Goal: Task Accomplishment & Management: Use online tool/utility

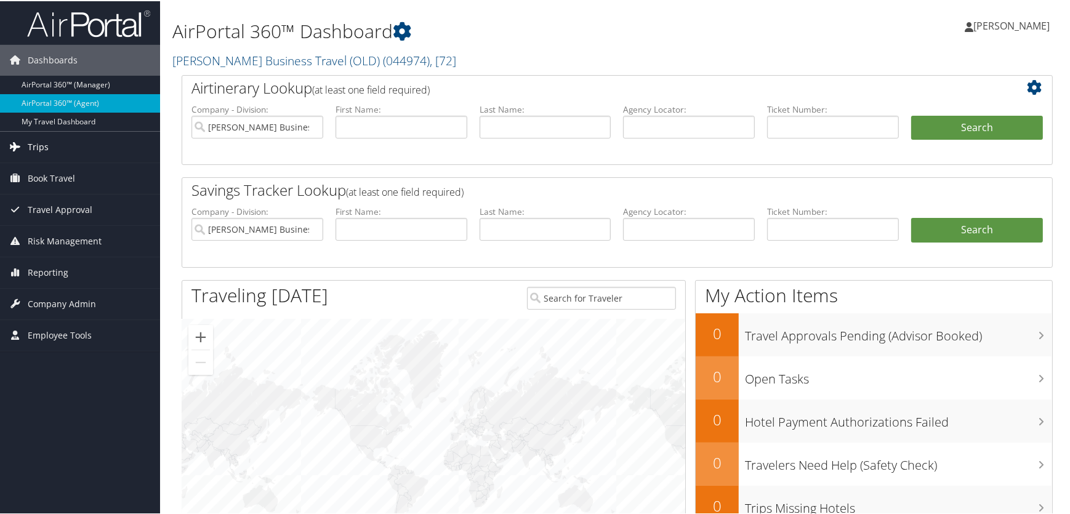
click at [41, 148] on span "Trips" at bounding box center [38, 146] width 21 height 31
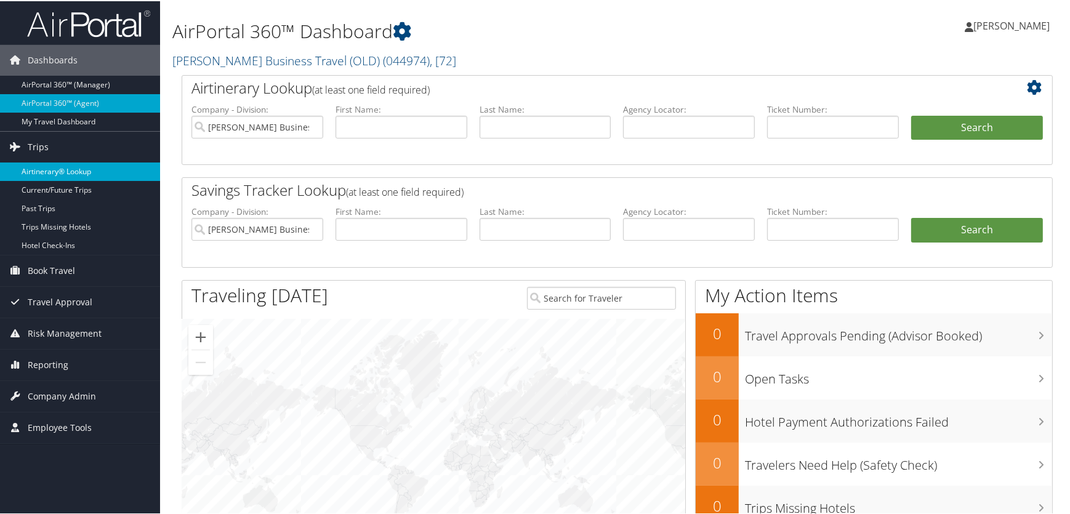
click at [73, 169] on link "Airtinerary® Lookup" at bounding box center [80, 170] width 160 height 18
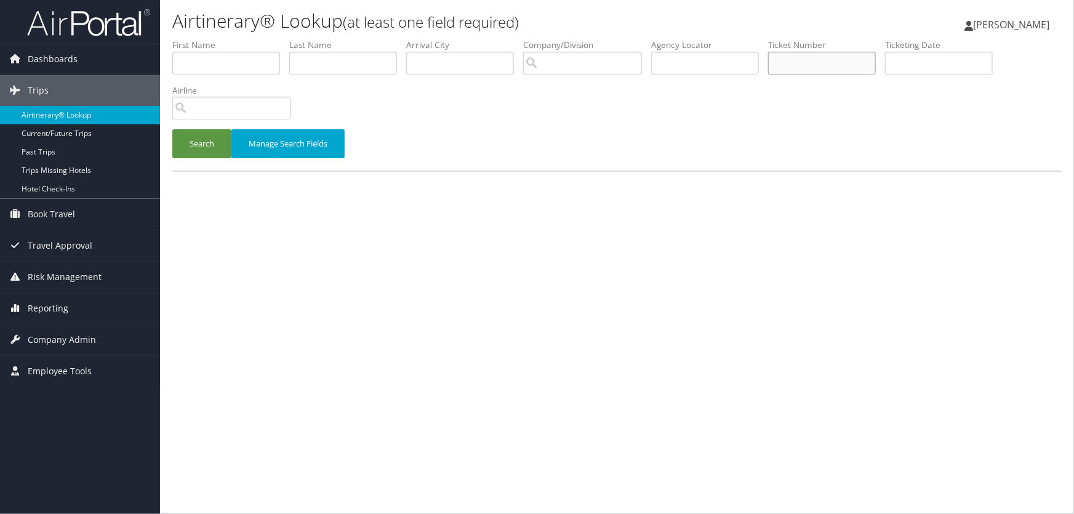
click at [793, 61] on input "text" at bounding box center [822, 63] width 108 height 23
paste input "8900897516688"
type input "8900897516688"
click at [205, 145] on button "Search" at bounding box center [201, 143] width 59 height 29
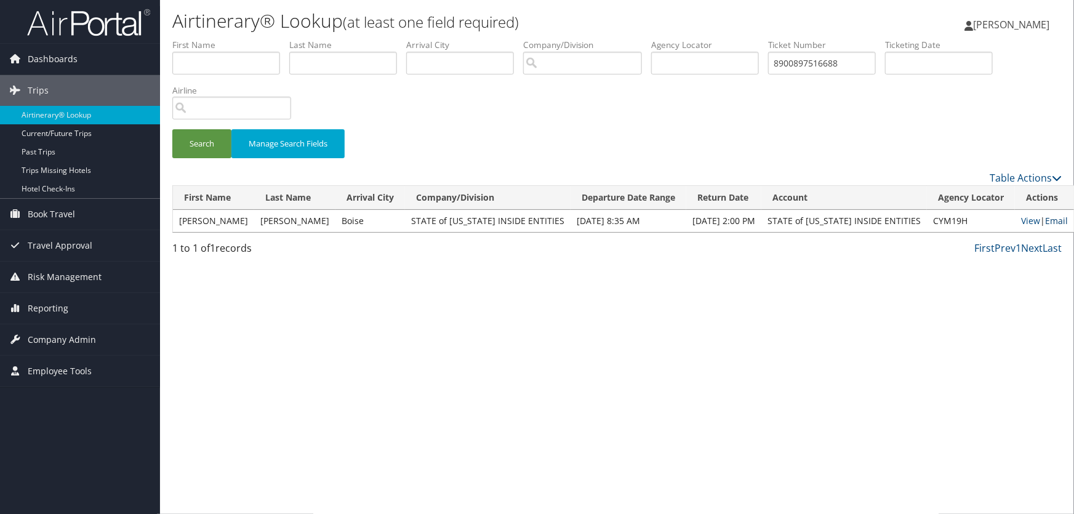
click at [1045, 222] on link "Email" at bounding box center [1056, 221] width 23 height 12
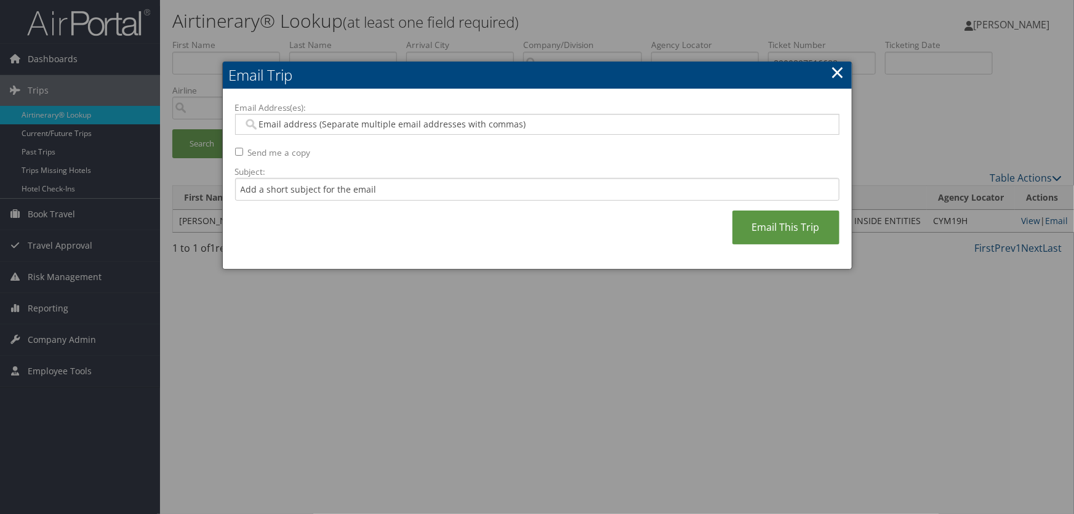
click at [342, 127] on input "Email Address(es):" at bounding box center [537, 124] width 588 height 12
type input "lfry"
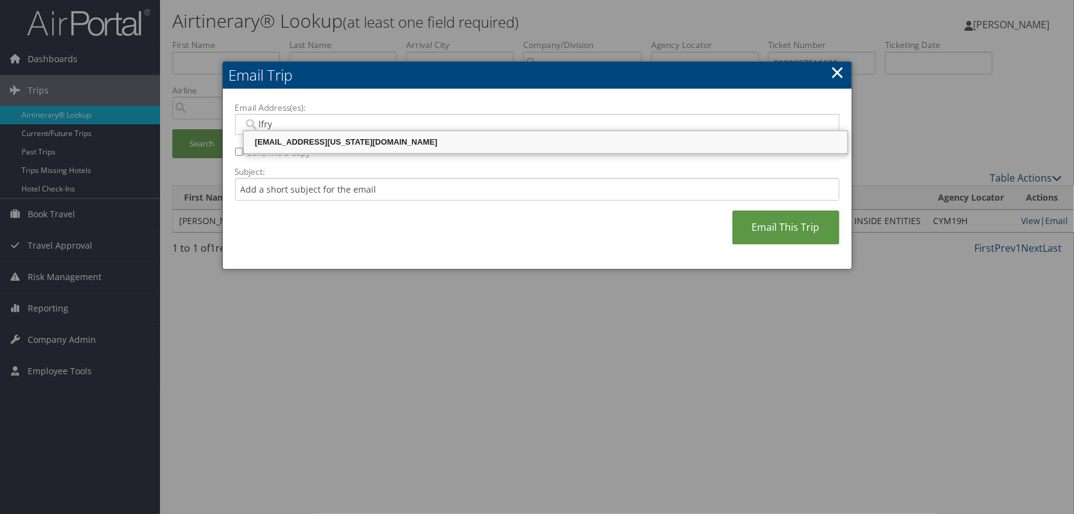
click at [325, 141] on div "LFRYE@UTAH.GOV" at bounding box center [546, 142] width 600 height 12
type input "LFRYE@UTAH.GOV"
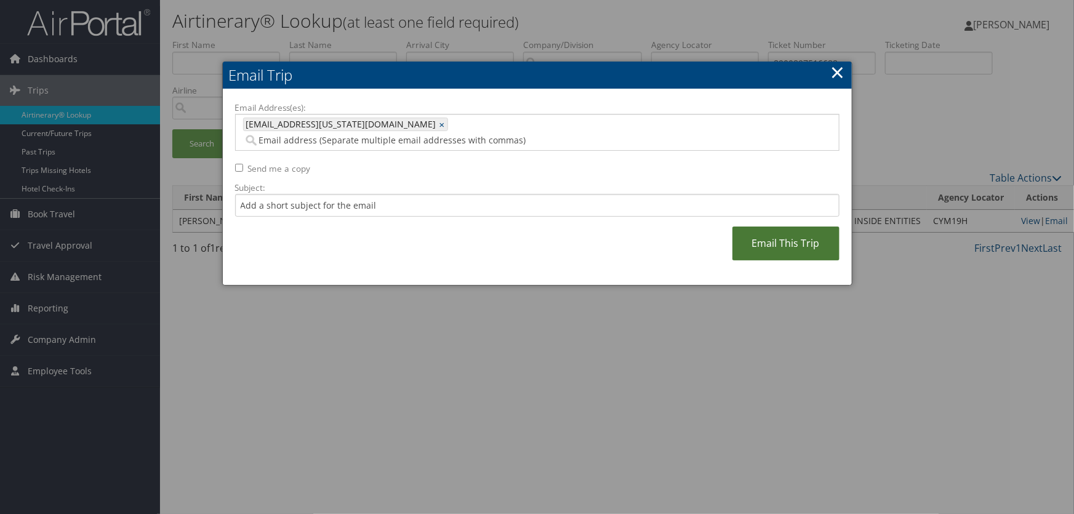
drag, startPoint x: 802, startPoint y: 225, endPoint x: 791, endPoint y: 225, distance: 11.1
click at [800, 227] on link "Email This Trip" at bounding box center [786, 244] width 107 height 34
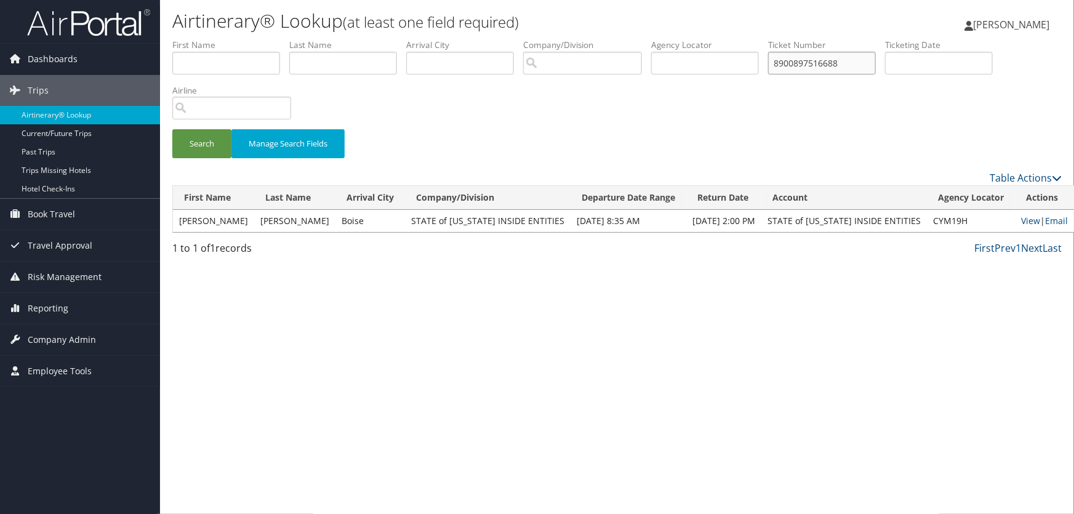
drag, startPoint x: 858, startPoint y: 63, endPoint x: 266, endPoint y: 74, distance: 591.8
click at [270, 39] on ul "First Name Last Name Departure City Arrival City Company/Division Airport/City …" at bounding box center [617, 39] width 890 height 0
paste input "443104"
type input "8900897443104"
click at [203, 142] on button "Search" at bounding box center [201, 143] width 59 height 29
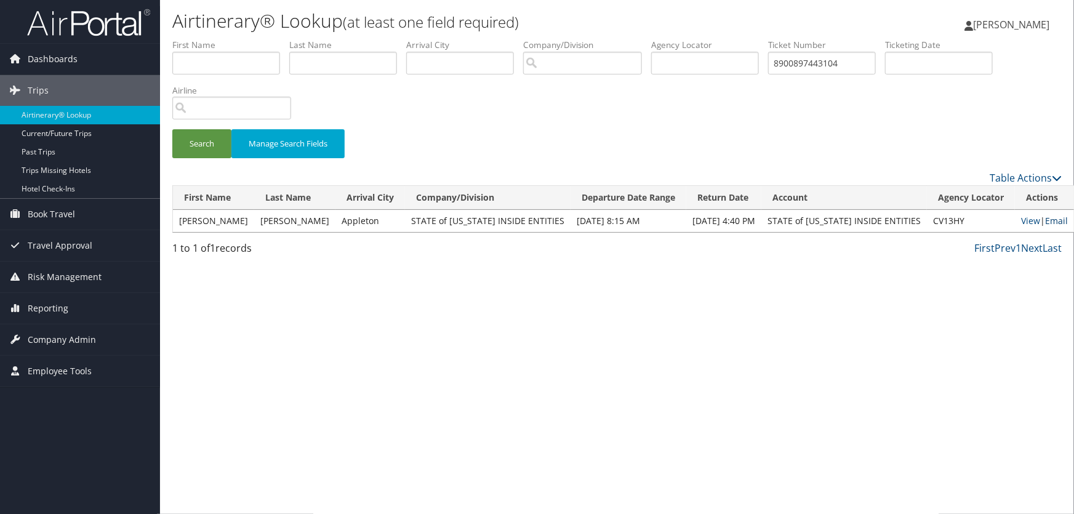
click at [1045, 219] on link "Email" at bounding box center [1056, 221] width 23 height 12
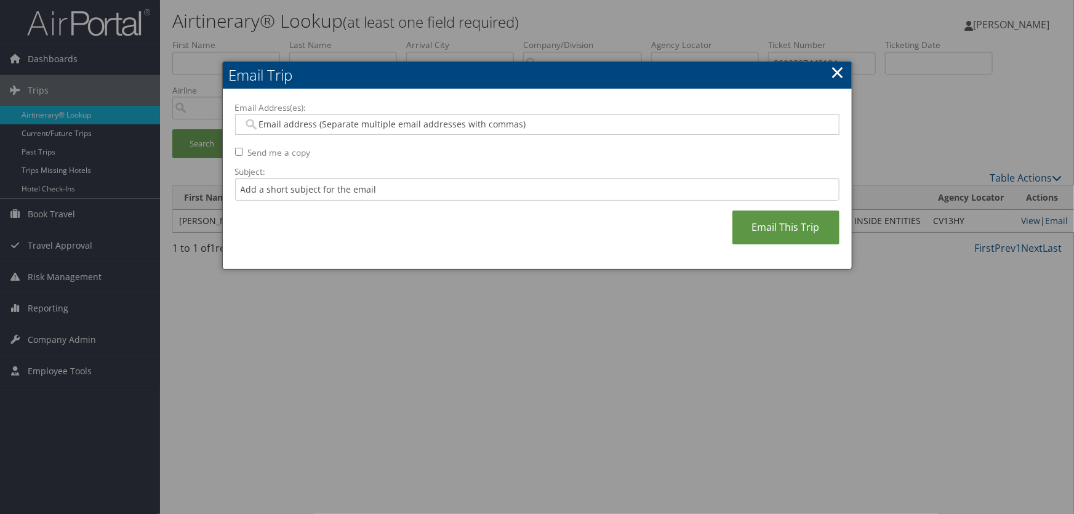
click at [356, 124] on input "Email Address(es):" at bounding box center [537, 124] width 588 height 12
type input "lfry"
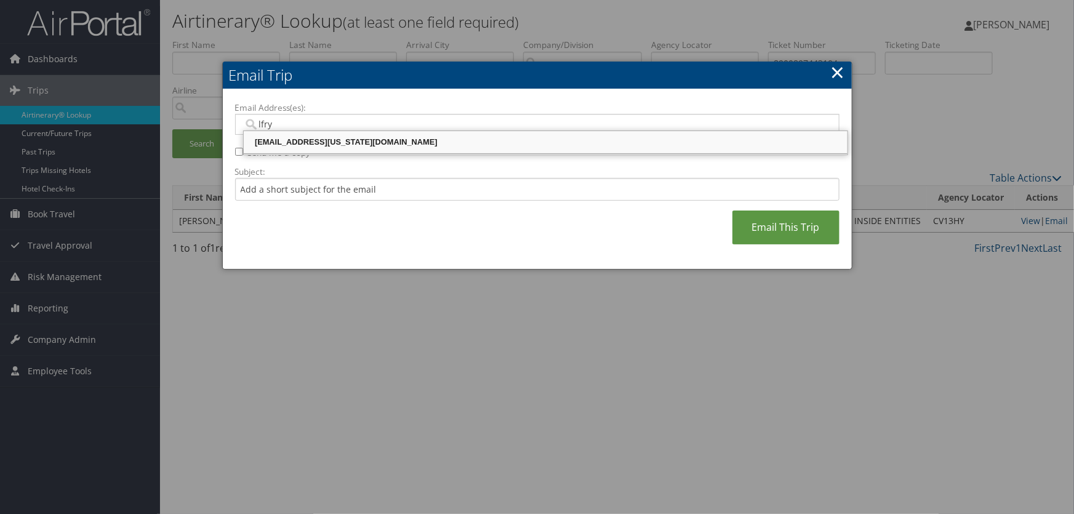
click at [328, 142] on div "LFRYE@UTAH.GOV" at bounding box center [546, 142] width 600 height 12
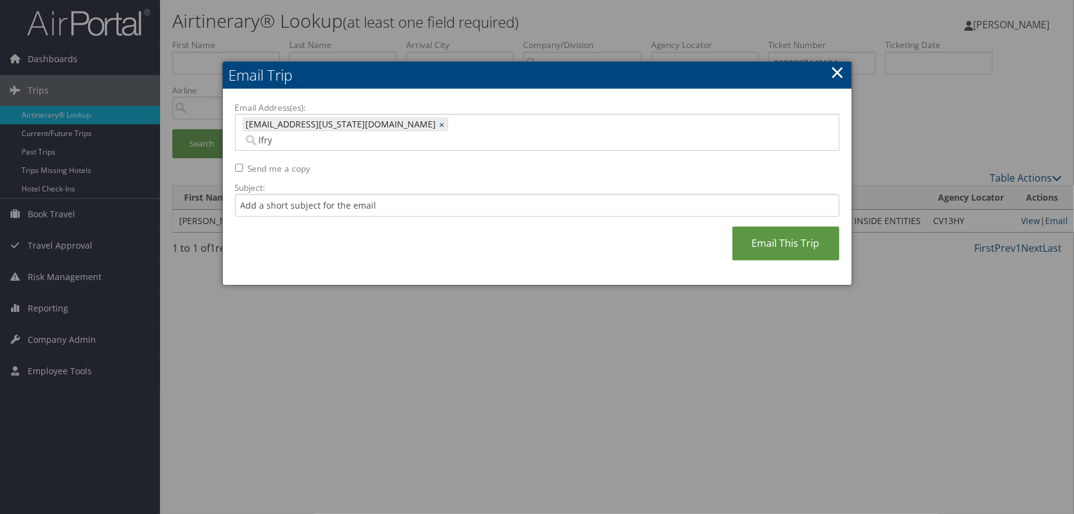
type input "LFRYE@UTAH.GOV"
click at [817, 227] on link "Email This Trip" at bounding box center [786, 244] width 107 height 34
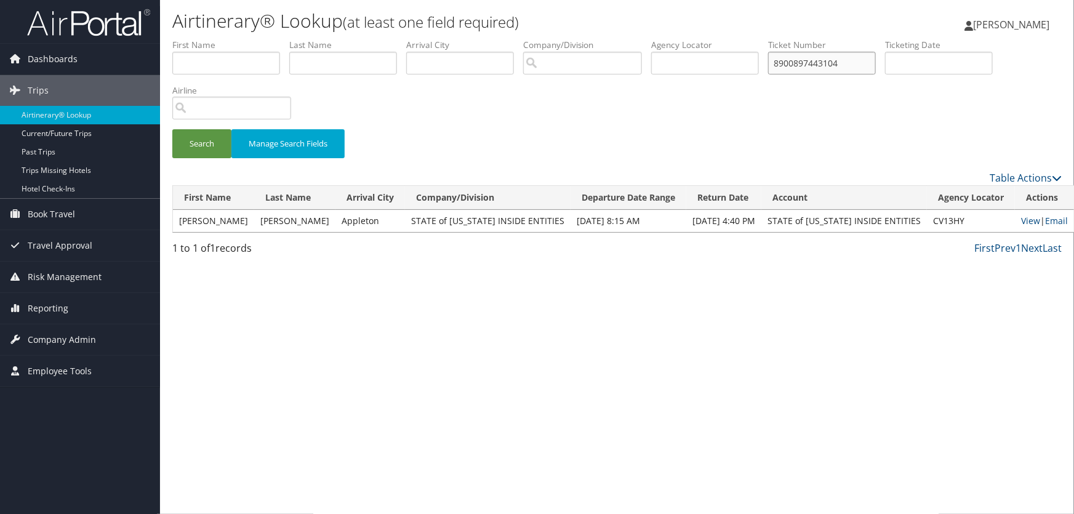
drag, startPoint x: 814, startPoint y: 63, endPoint x: 231, endPoint y: 87, distance: 583.5
click at [238, 39] on ul "First Name Last Name Departure City Arrival City Company/Division Airport/City …" at bounding box center [617, 39] width 890 height 0
paste input "0067309246477"
type input "0067309246477"
click at [209, 143] on button "Search" at bounding box center [201, 143] width 59 height 29
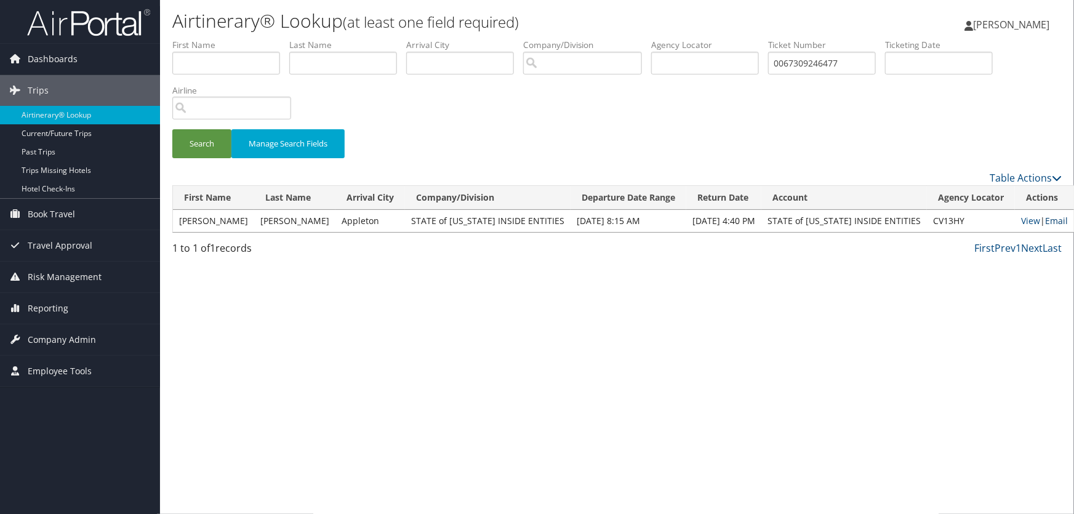
click at [1045, 222] on link "Email" at bounding box center [1056, 221] width 23 height 12
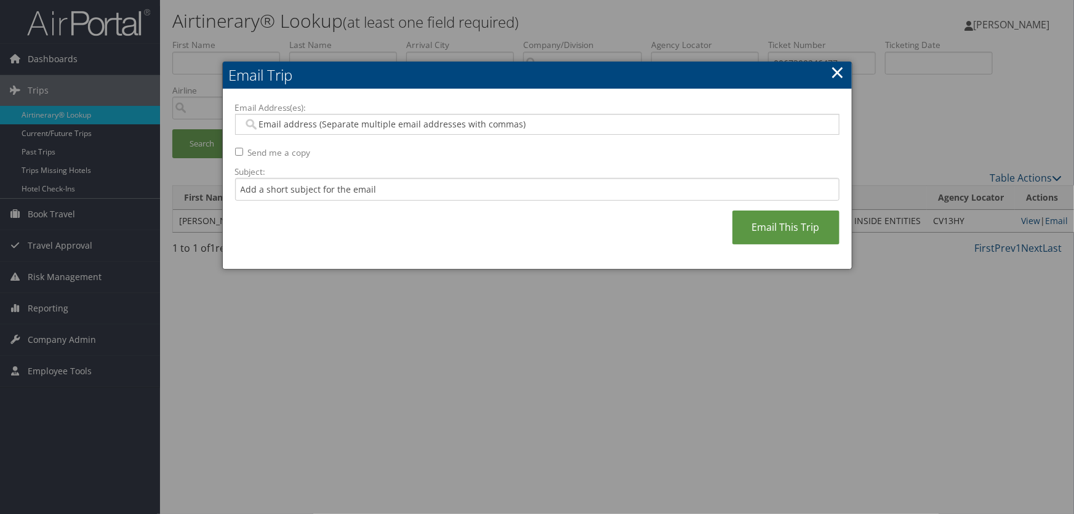
click at [305, 121] on input "Email Address(es):" at bounding box center [537, 124] width 588 height 12
type input "lfr"
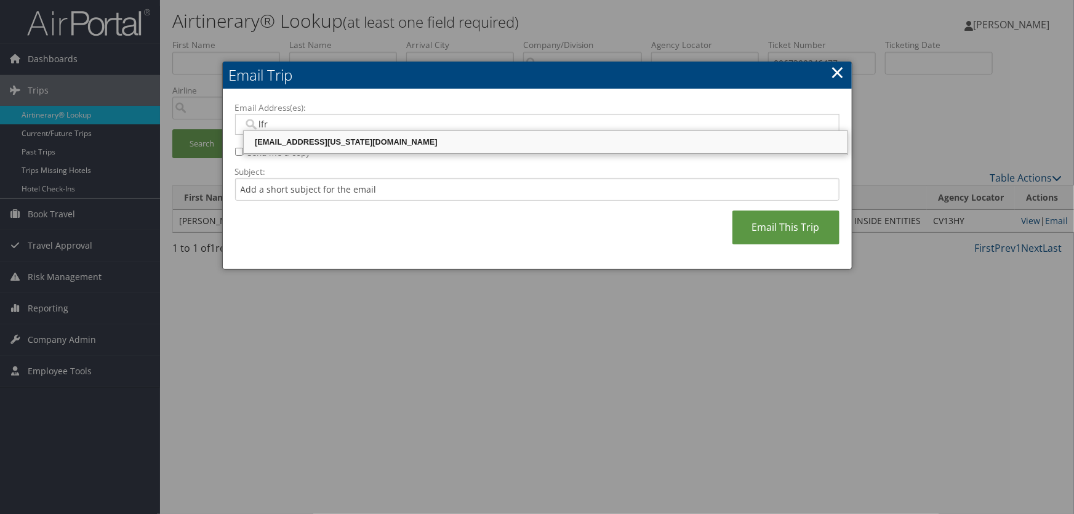
click at [326, 145] on div "LFRYE@UTAH.GOV" at bounding box center [546, 142] width 600 height 12
type input "LFRYE@UTAH.GOV"
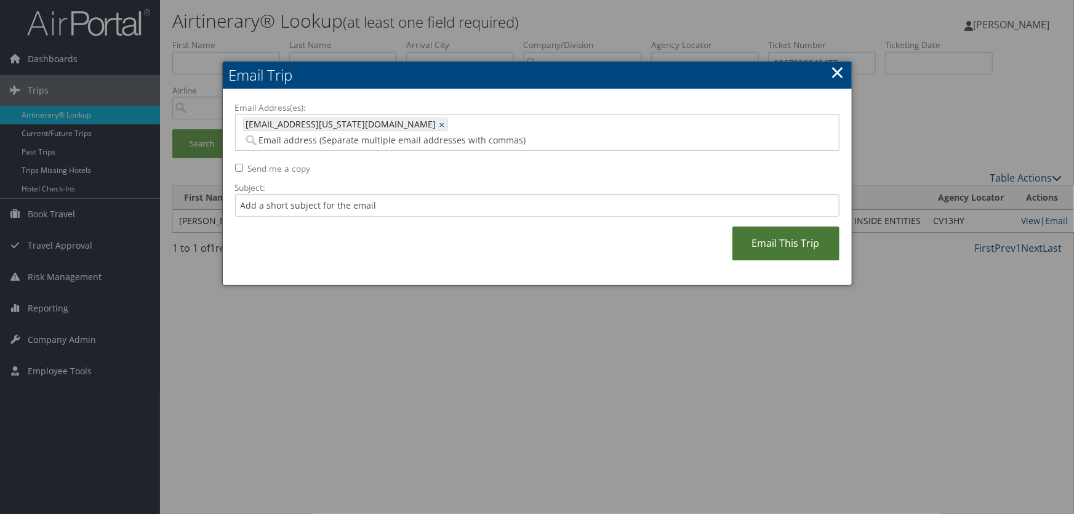
click at [813, 228] on link "Email This Trip" at bounding box center [786, 244] width 107 height 34
